Goal: Information Seeking & Learning: Learn about a topic

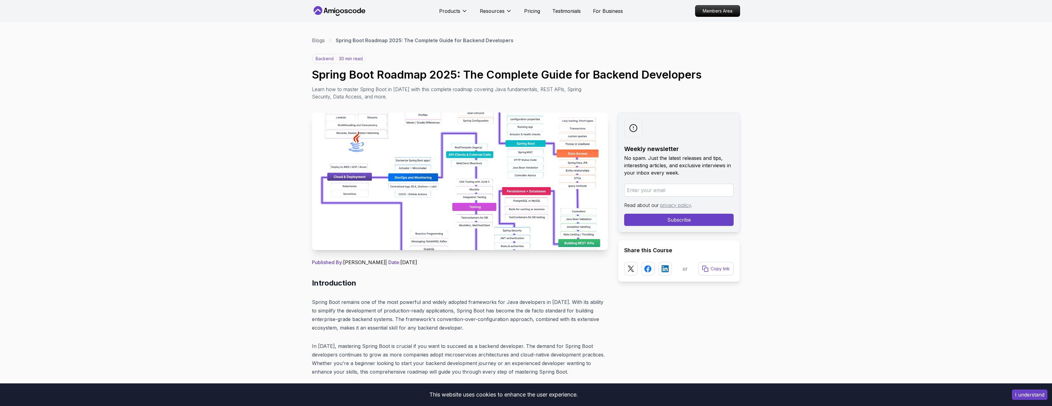
click at [372, 188] on img at bounding box center [460, 181] width 296 height 138
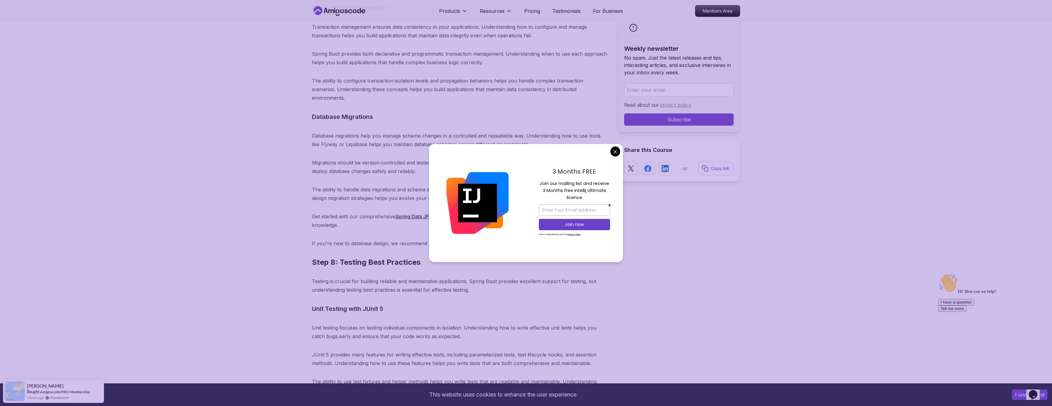
scroll to position [5121, 0]
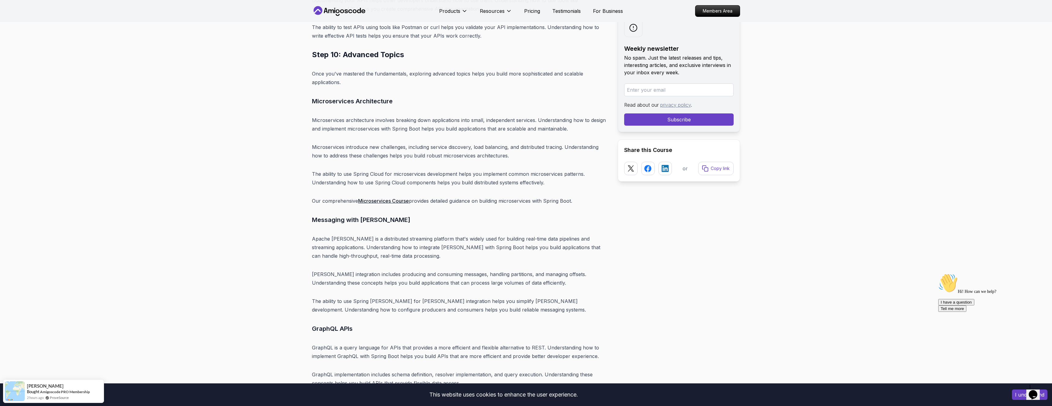
scroll to position [6243, 0]
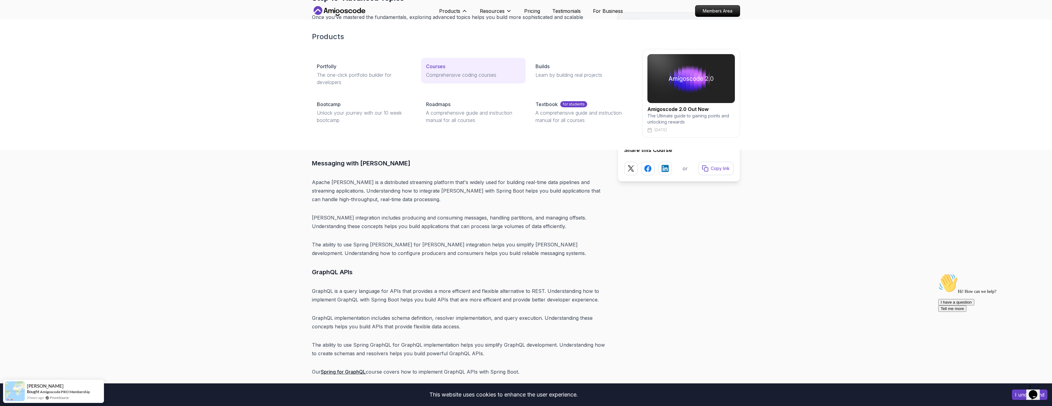
click at [439, 71] on p "Comprehensive coding courses" at bounding box center [473, 74] width 94 height 7
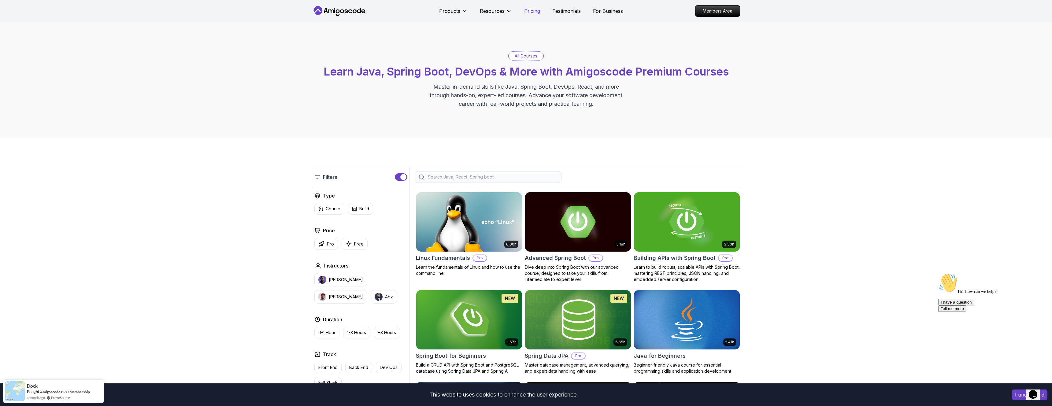
click at [536, 10] on p "Pricing" at bounding box center [532, 10] width 16 height 7
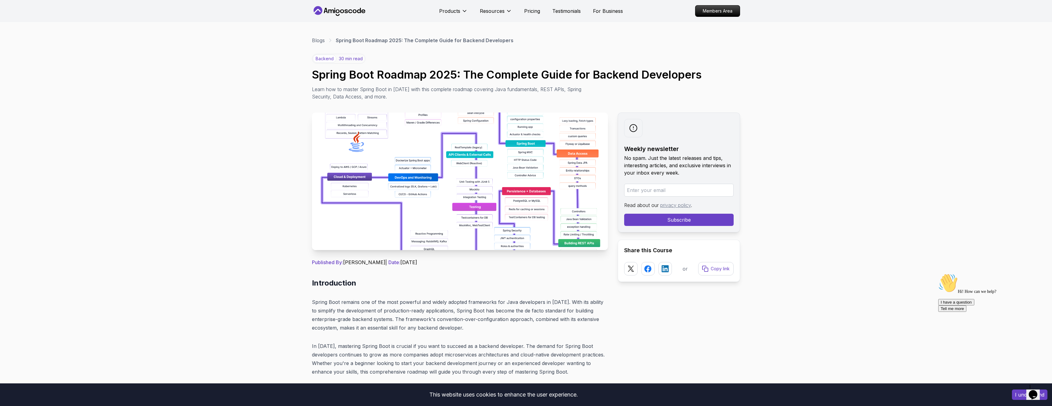
click at [478, 198] on img at bounding box center [460, 181] width 296 height 138
click at [356, 191] on img at bounding box center [460, 181] width 296 height 138
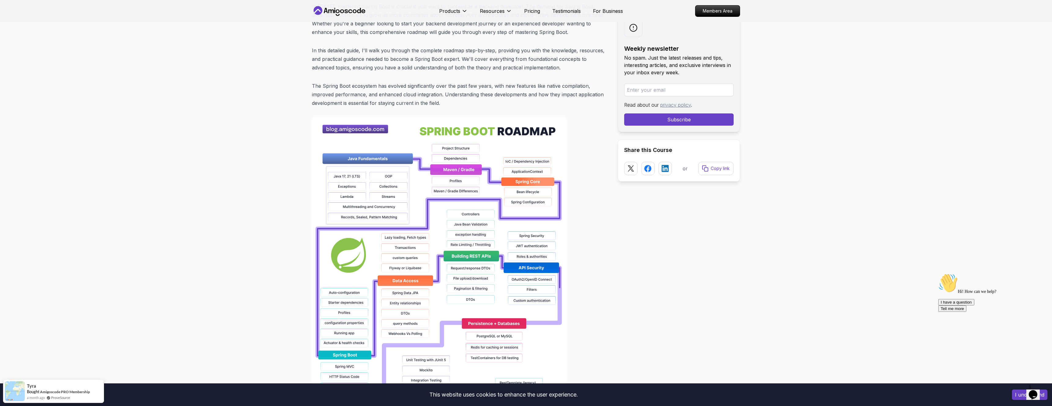
click at [356, 191] on img at bounding box center [439, 312] width 254 height 391
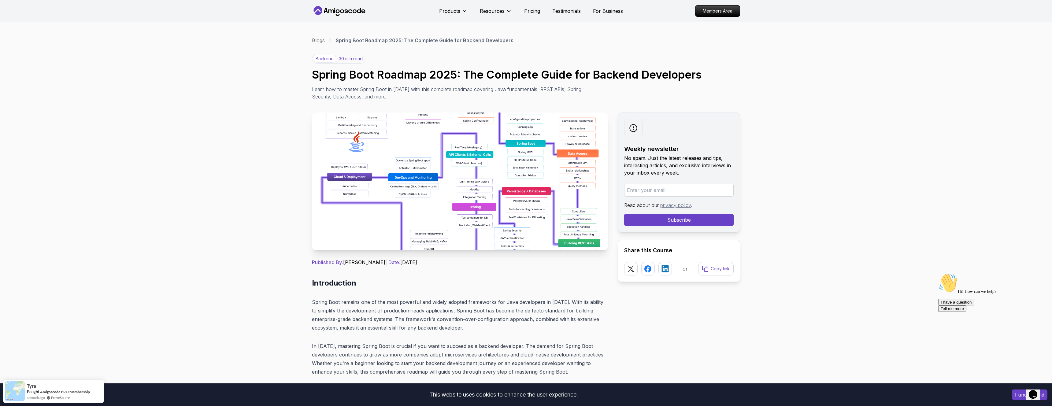
click at [360, 127] on img at bounding box center [460, 181] width 296 height 138
click at [352, 59] on p "30 min read" at bounding box center [351, 59] width 24 height 6
click at [359, 244] on img at bounding box center [460, 181] width 296 height 138
